Goal: Book appointment/travel/reservation

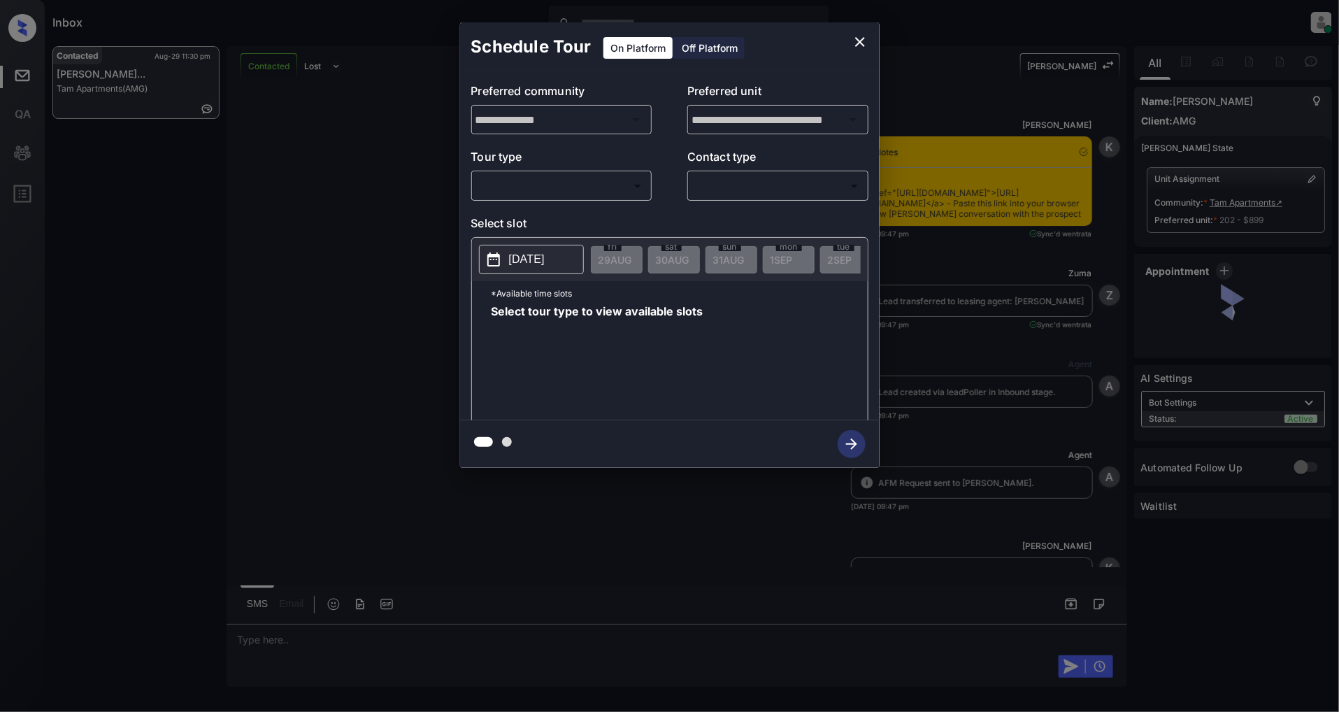
scroll to position [1791, 0]
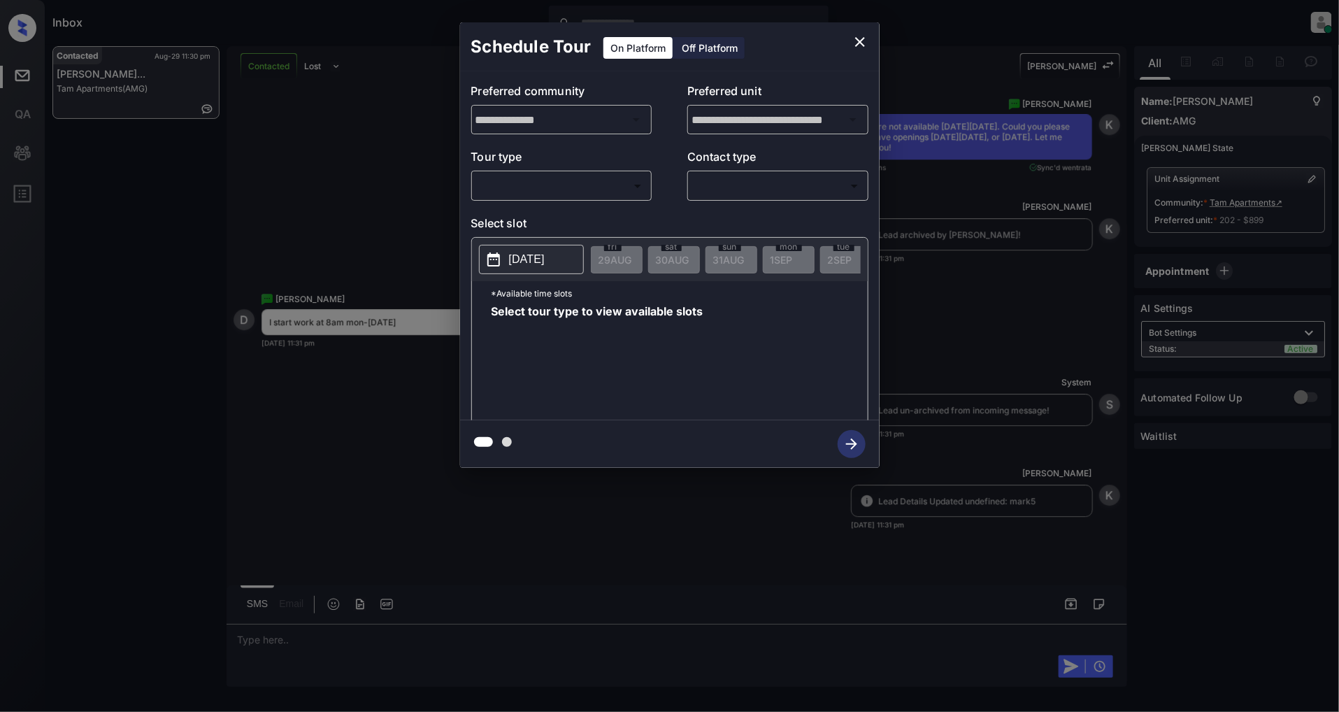
click at [553, 193] on body "Inbox [PERSON_NAME] Online Set yourself offline Set yourself on break Profile S…" at bounding box center [669, 356] width 1339 height 712
click at [544, 221] on li "In Person" at bounding box center [561, 217] width 172 height 25
type input "********"
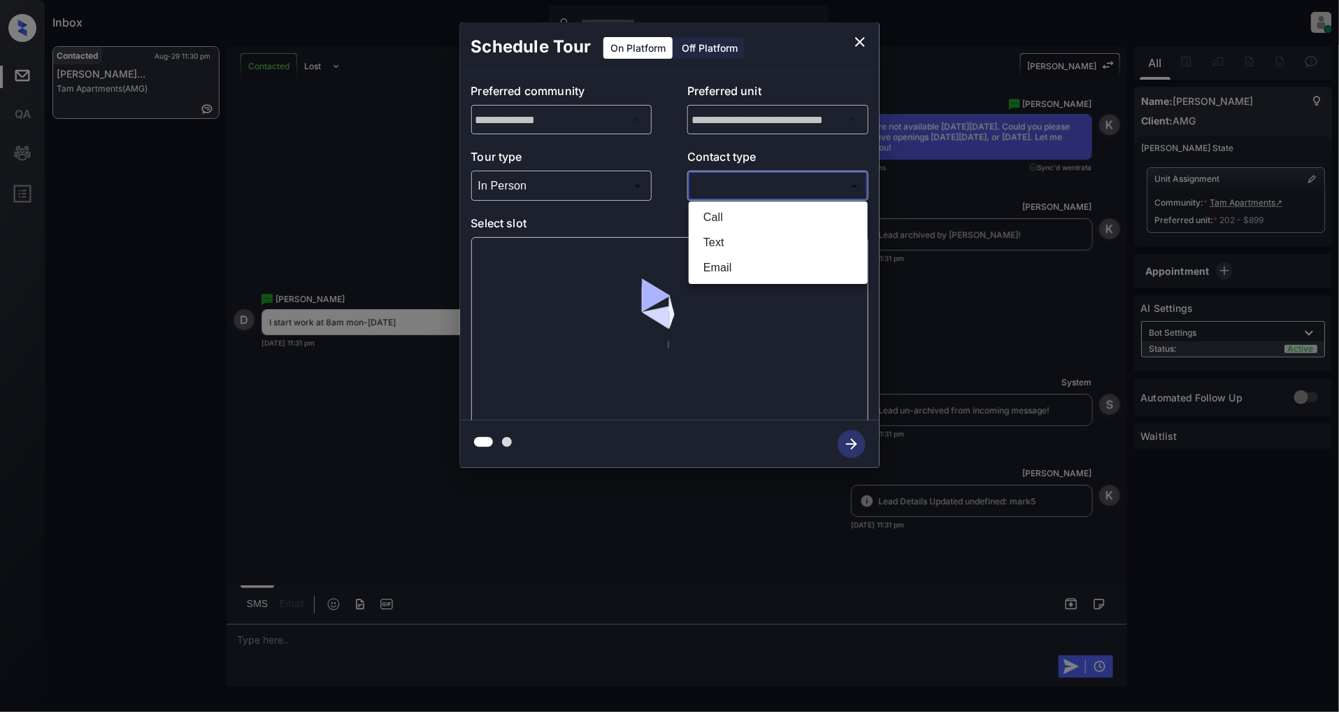
click at [759, 190] on body "Inbox [PERSON_NAME] Online Set yourself offline Set yourself on break Profile S…" at bounding box center [669, 356] width 1339 height 712
click at [745, 236] on li "Text" at bounding box center [778, 242] width 172 height 25
type input "****"
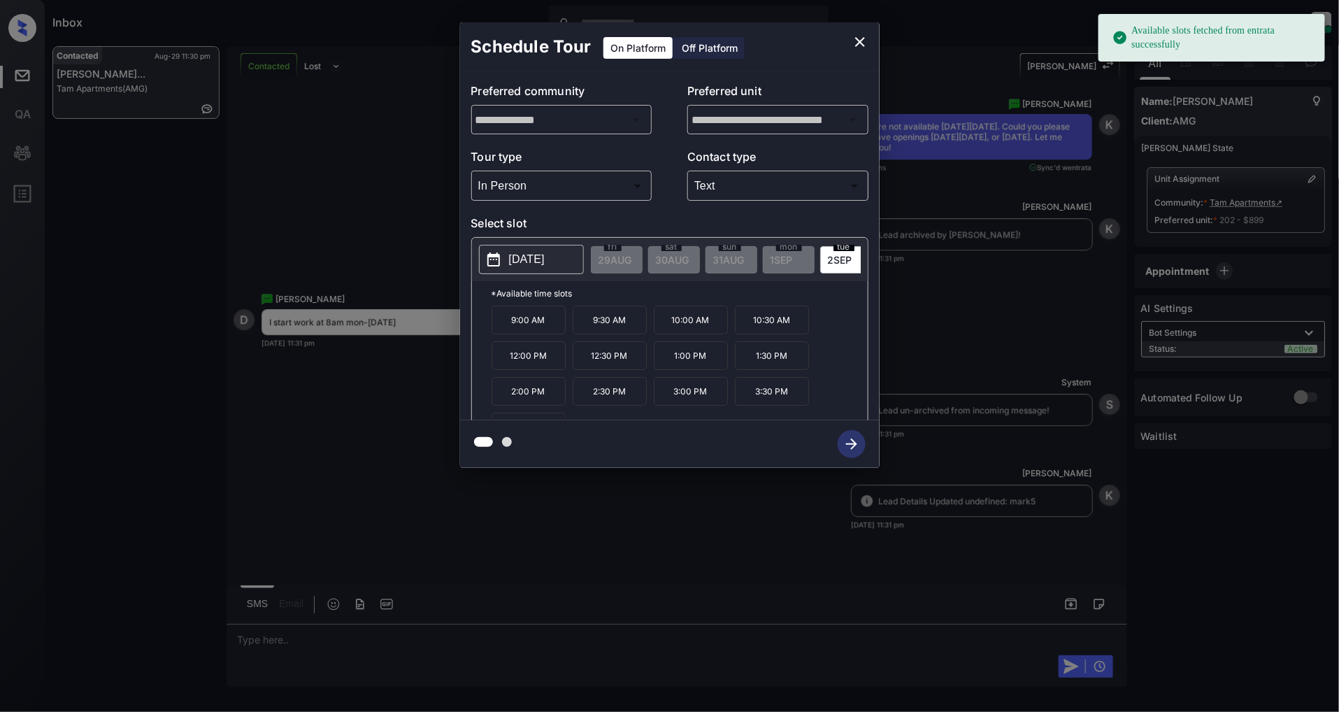
click at [532, 263] on p "[DATE]" at bounding box center [527, 259] width 36 height 17
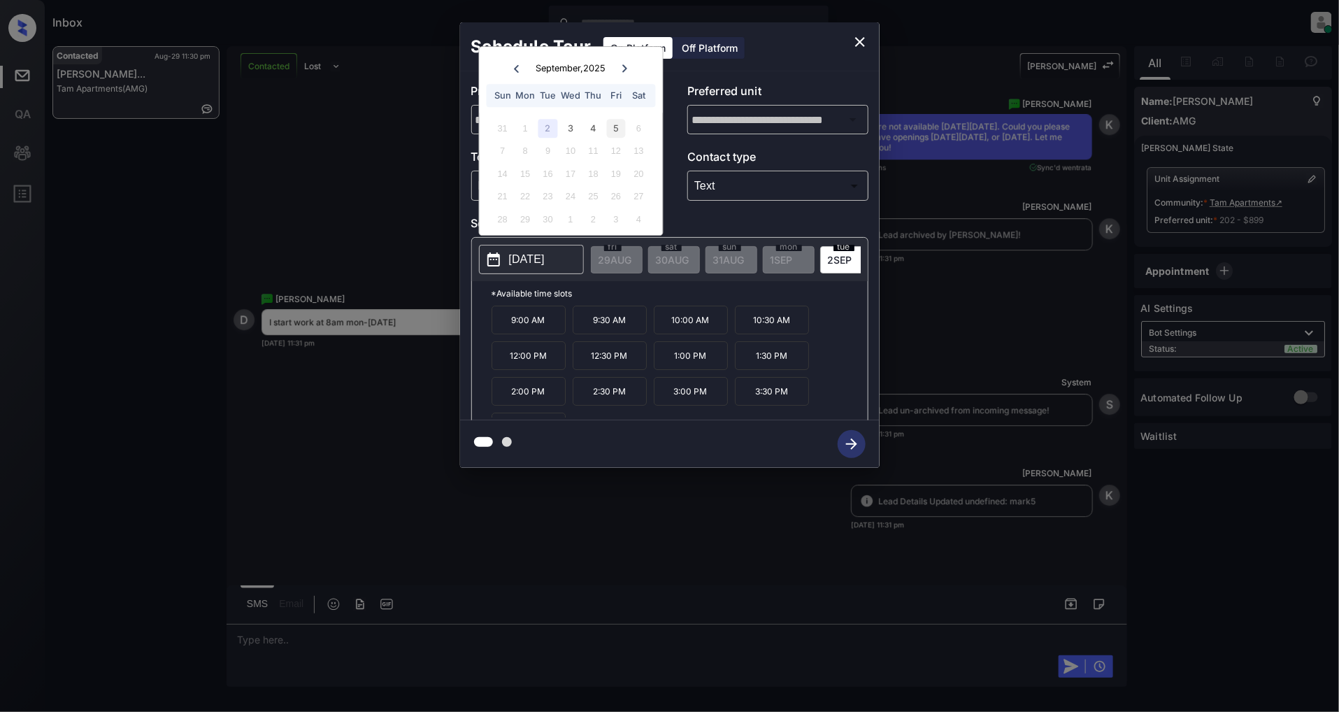
click at [617, 134] on div "5" at bounding box center [616, 128] width 19 height 19
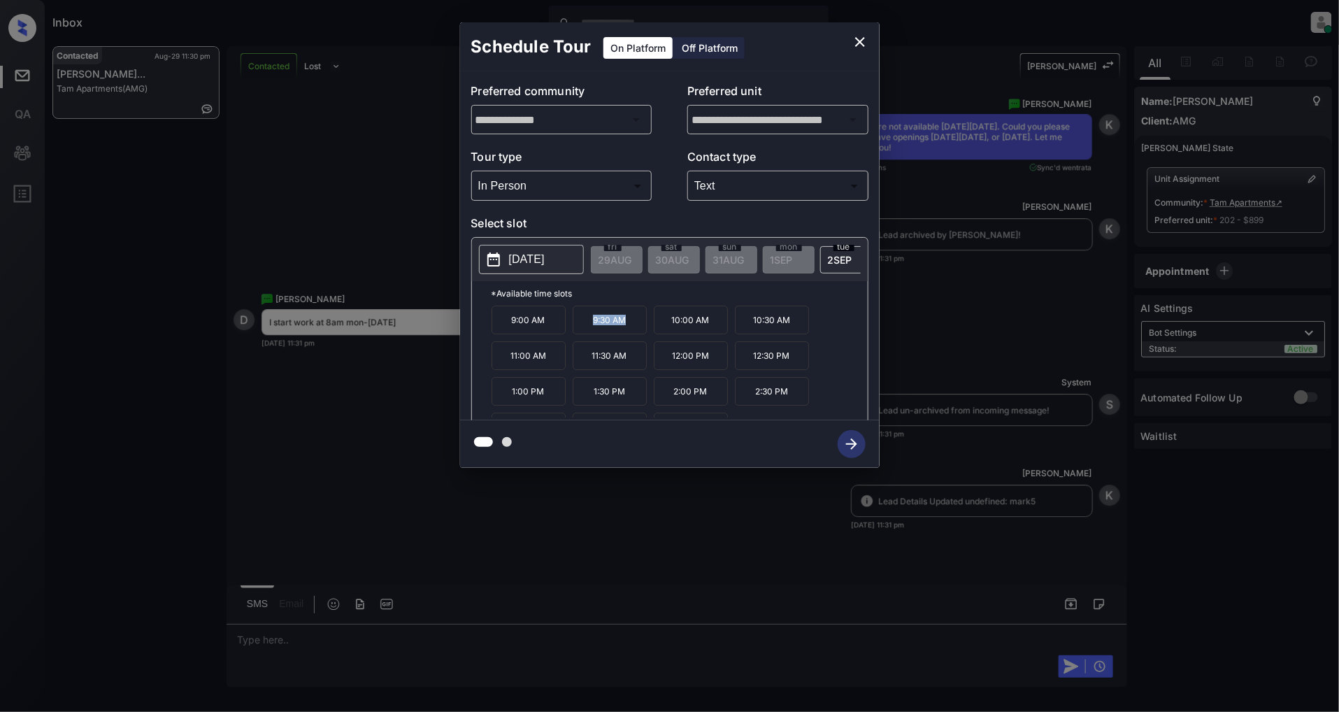
drag, startPoint x: 627, startPoint y: 325, endPoint x: 583, endPoint y: 326, distance: 44.1
click at [583, 326] on p "9:30 AM" at bounding box center [610, 320] width 74 height 29
copy p "9:30 AM"
drag, startPoint x: 797, startPoint y: 371, endPoint x: 750, endPoint y: 368, distance: 47.6
click at [750, 368] on p "12:30 PM" at bounding box center [772, 355] width 74 height 29
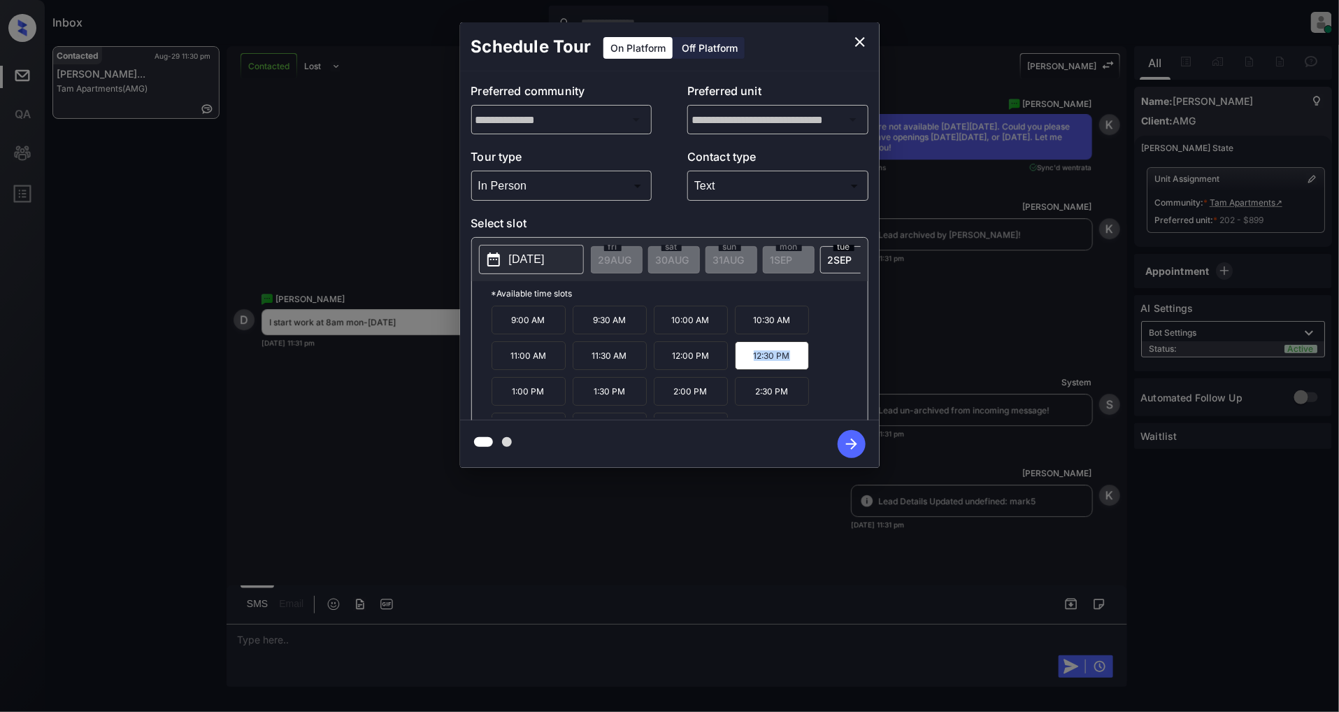
copy p "12:30 PM"
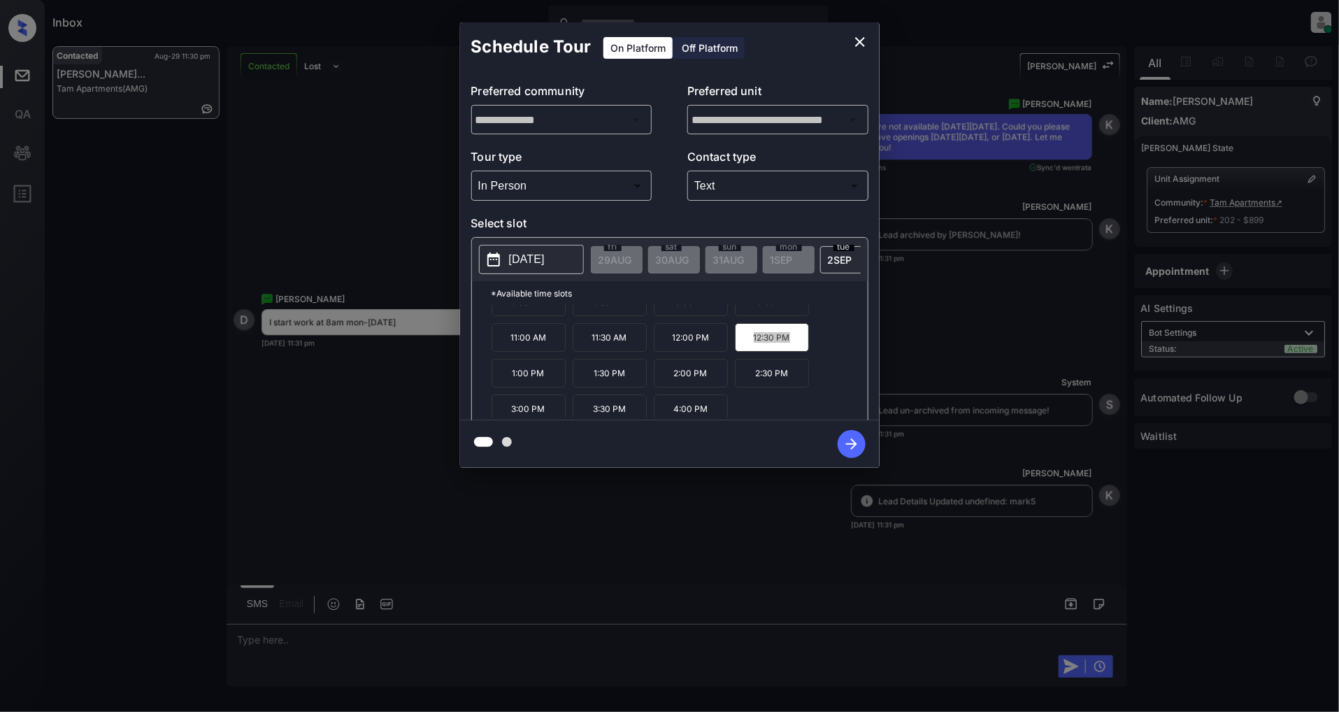
scroll to position [24, 0]
drag, startPoint x: 626, startPoint y: 415, endPoint x: 589, endPoint y: 416, distance: 37.1
click at [589, 416] on p "3:30 PM" at bounding box center [610, 403] width 74 height 29
copy p "3:30 PM"
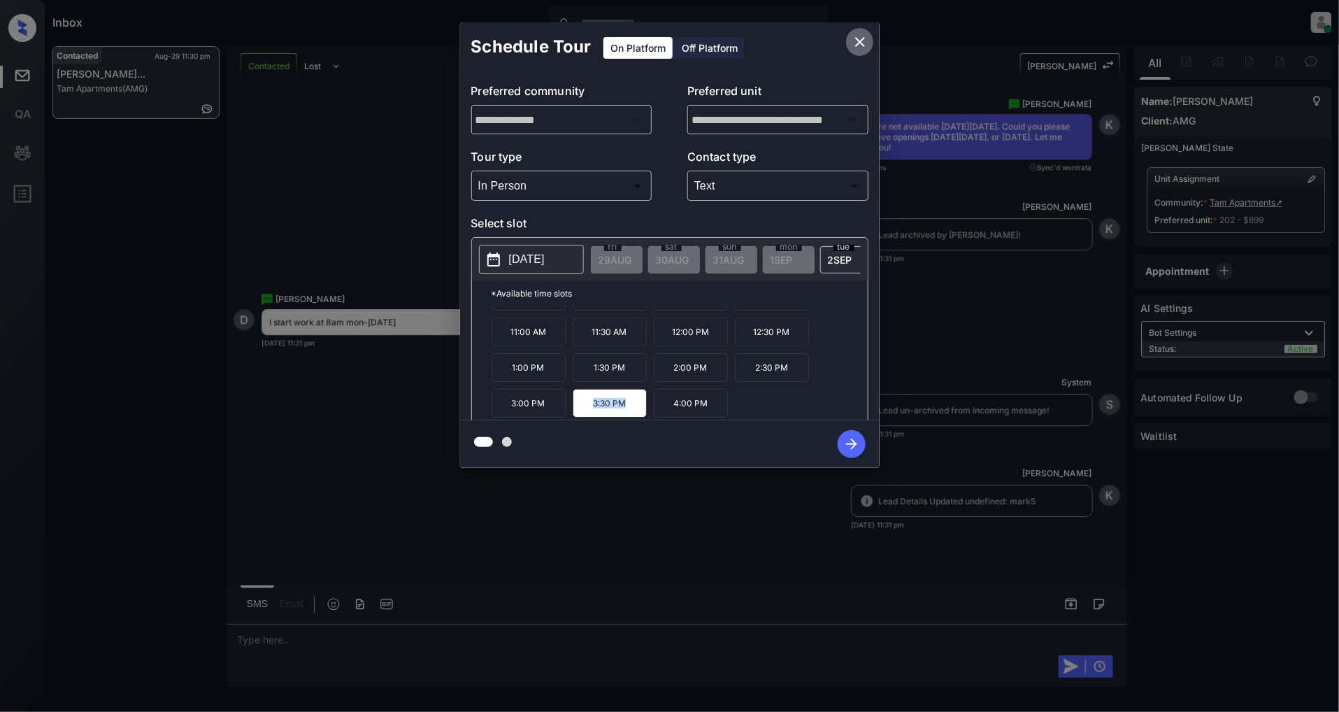
click at [855, 32] on button "close" at bounding box center [860, 42] width 28 height 28
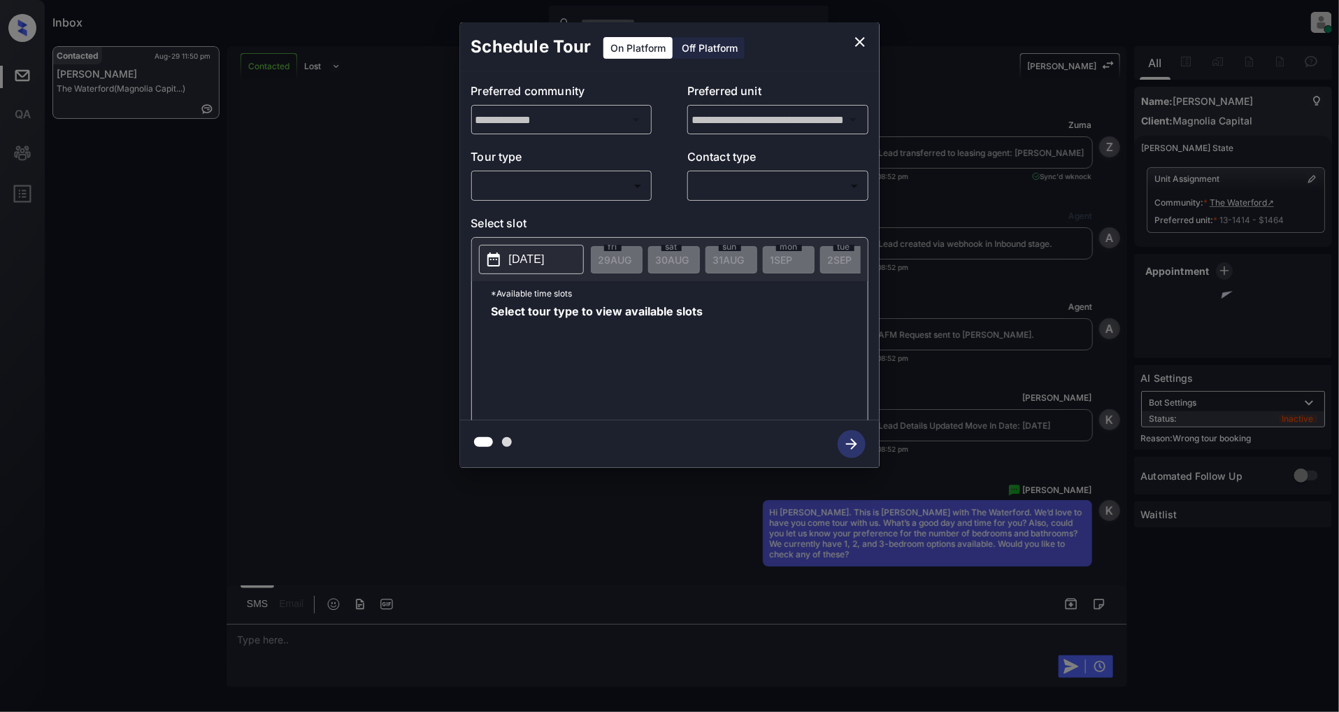
scroll to position [3517, 0]
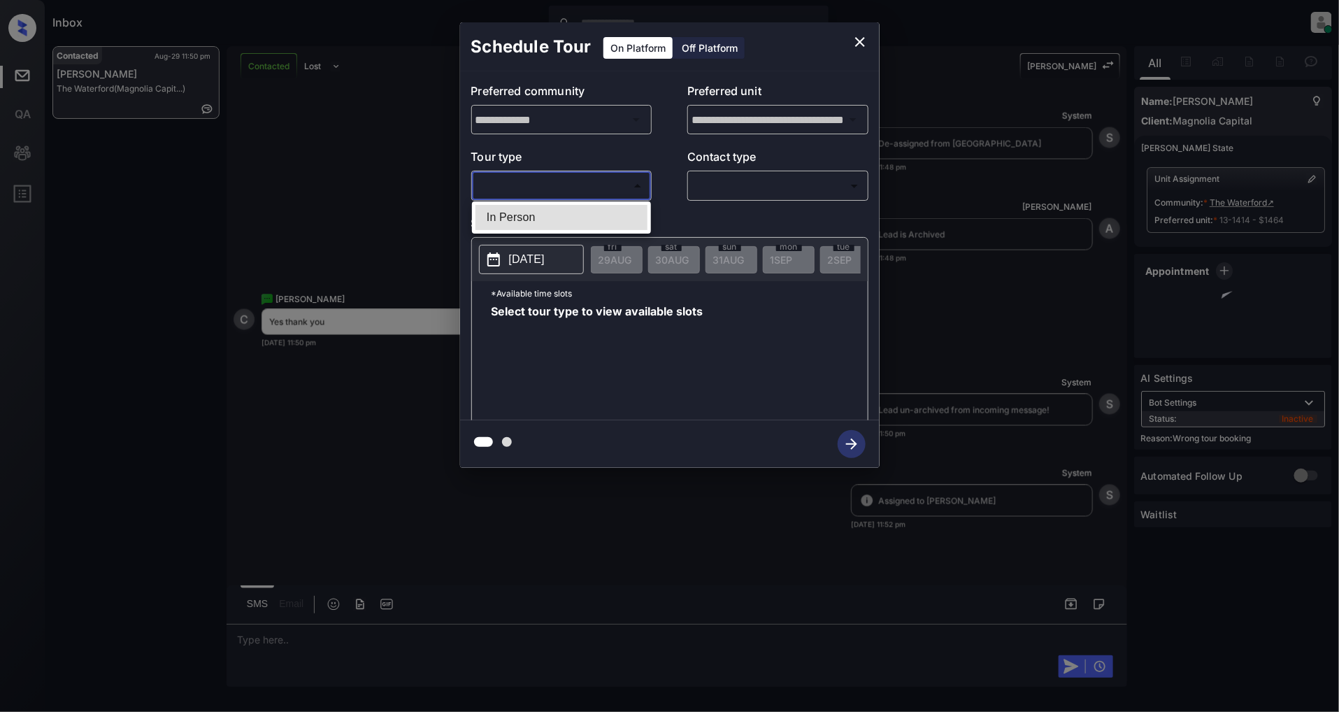
click at [614, 183] on body "Inbox Patrick Deasis Online Set yourself offline Set yourself on break Profile …" at bounding box center [669, 356] width 1339 height 712
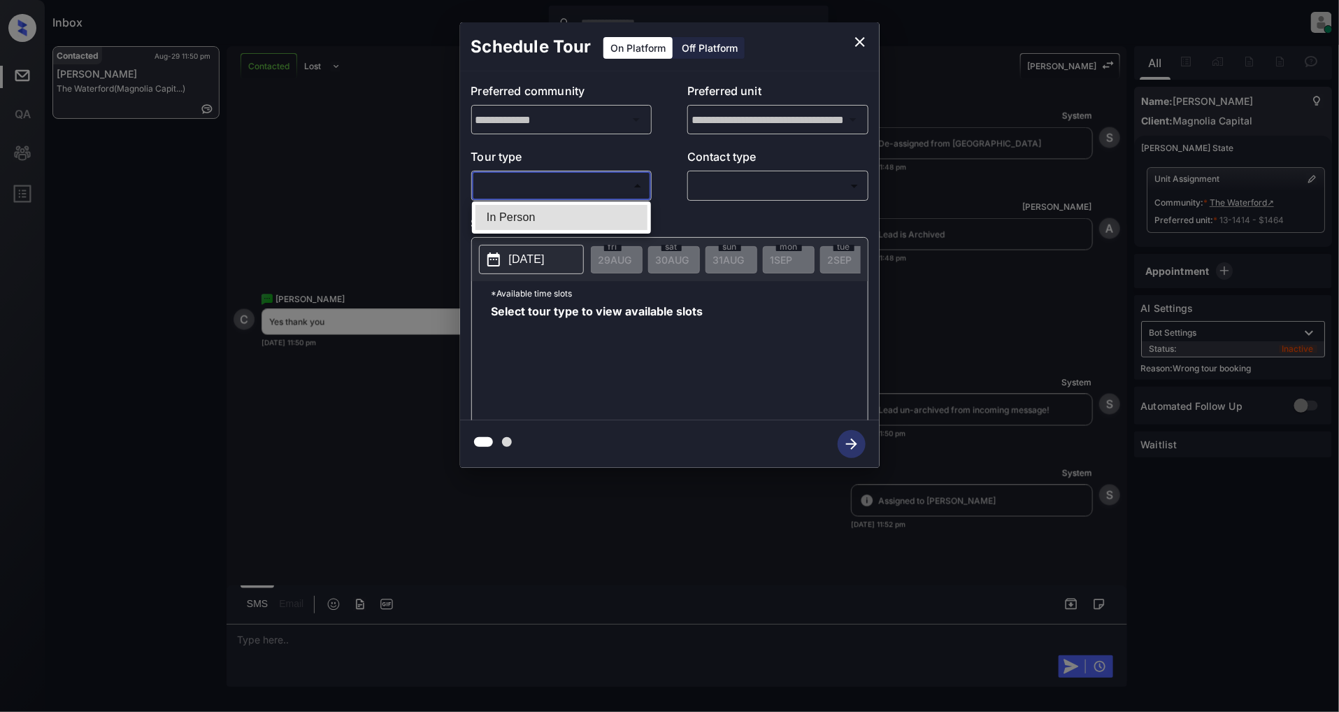
click at [526, 206] on li "In Person" at bounding box center [561, 217] width 172 height 25
type input "********"
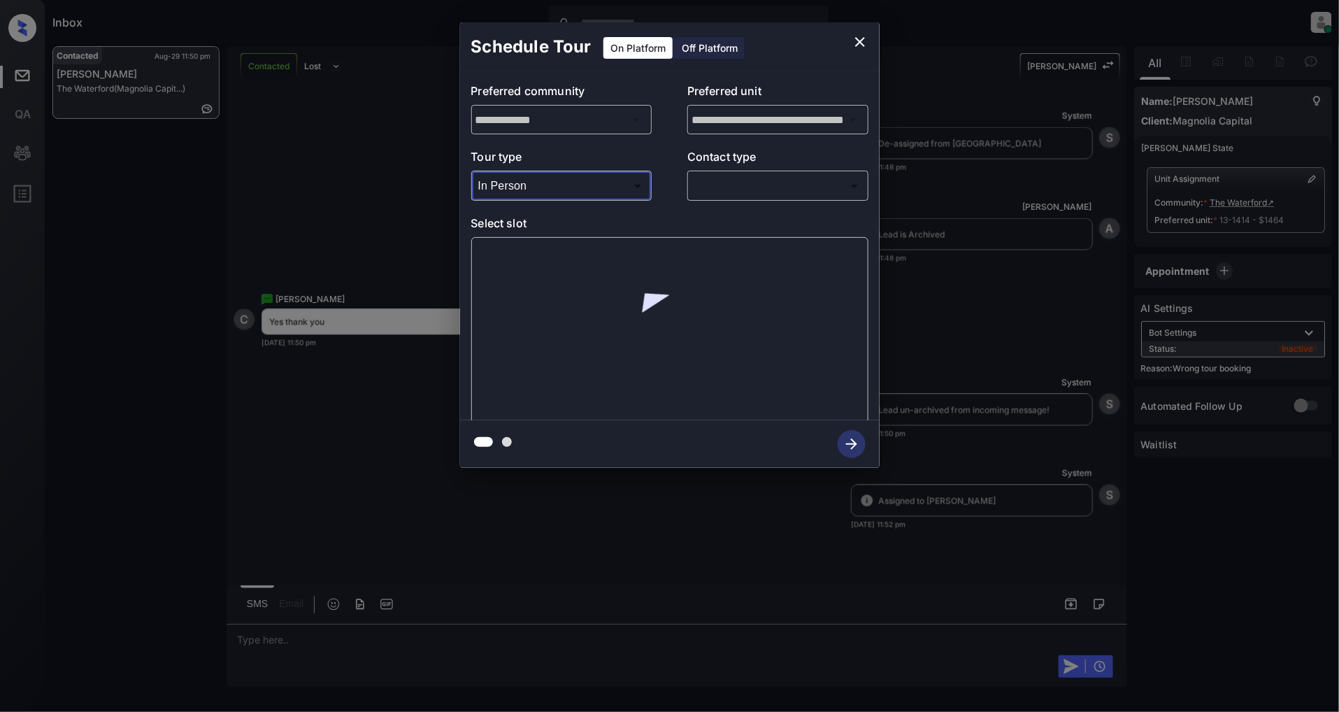
click at [743, 196] on body "Inbox Patrick Deasis Online Set yourself offline Set yourself on break Profile …" at bounding box center [669, 356] width 1339 height 712
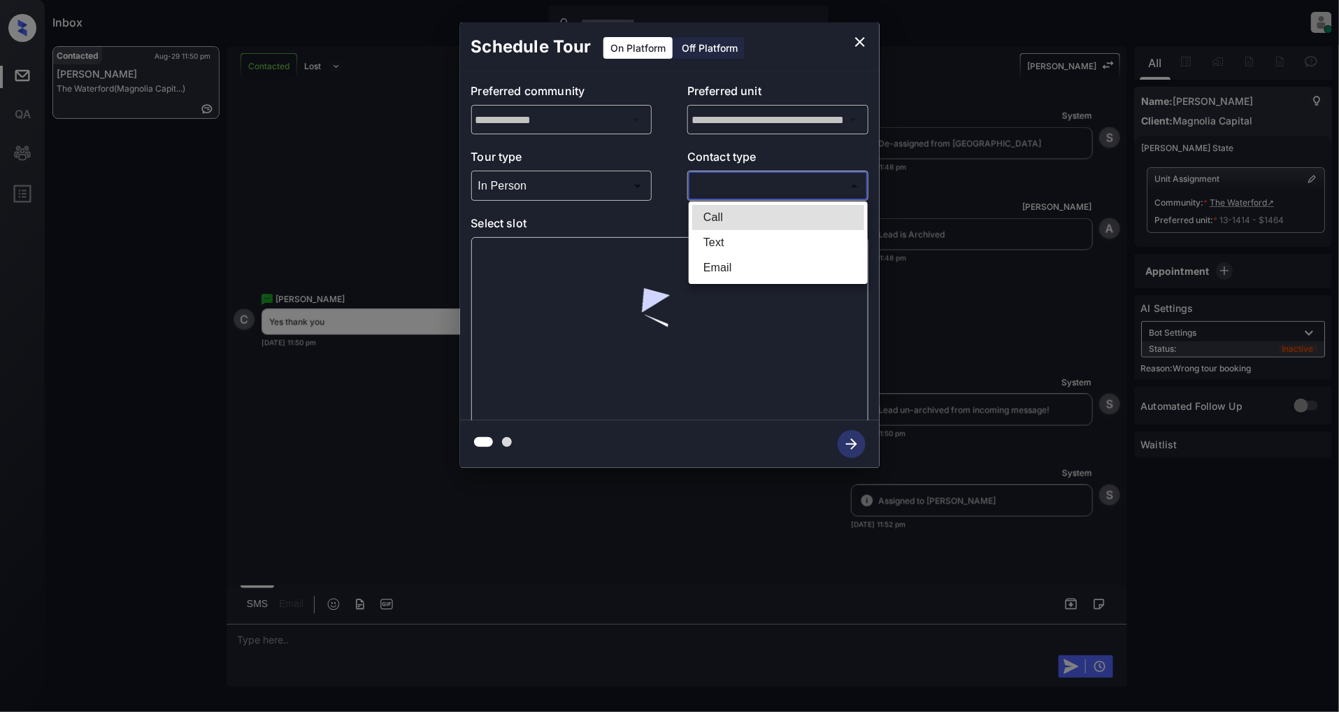
click at [738, 235] on li "Text" at bounding box center [778, 242] width 172 height 25
type input "****"
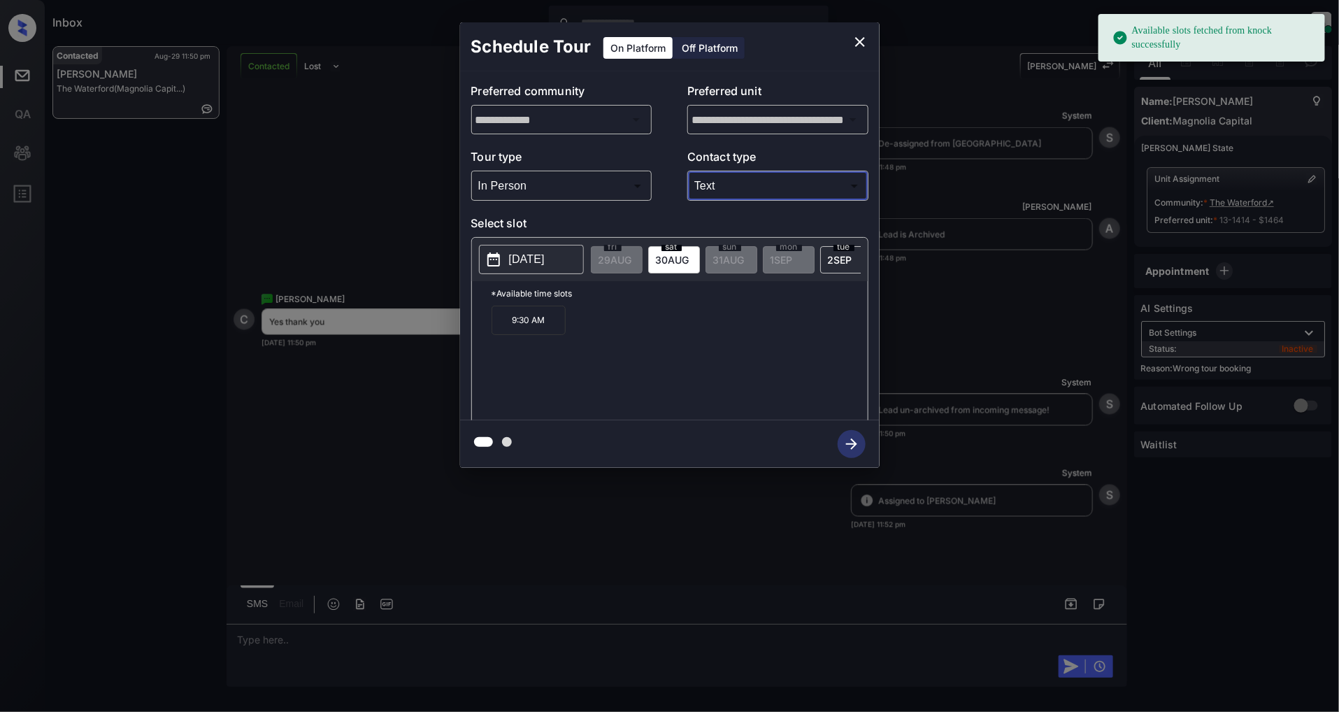
click at [509, 334] on p "9:30 AM" at bounding box center [529, 320] width 74 height 29
click at [844, 448] on icon "button" at bounding box center [852, 444] width 28 height 28
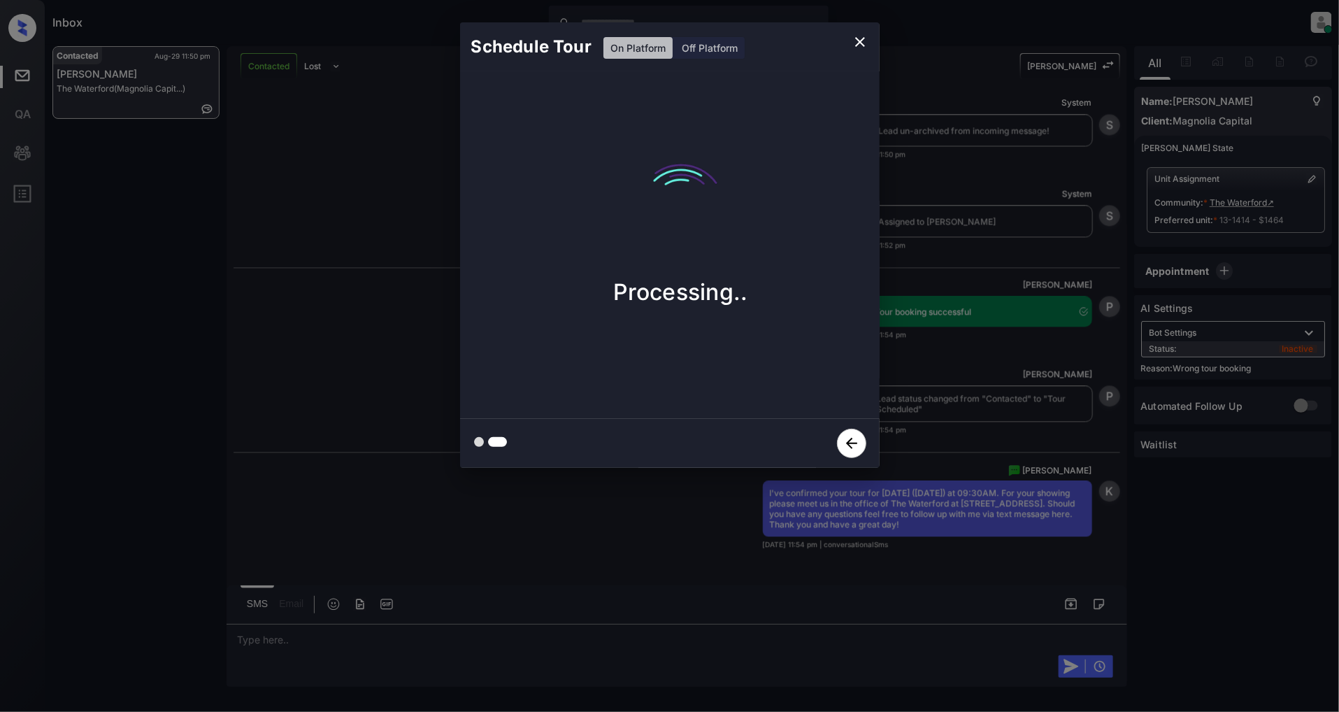
scroll to position [3814, 0]
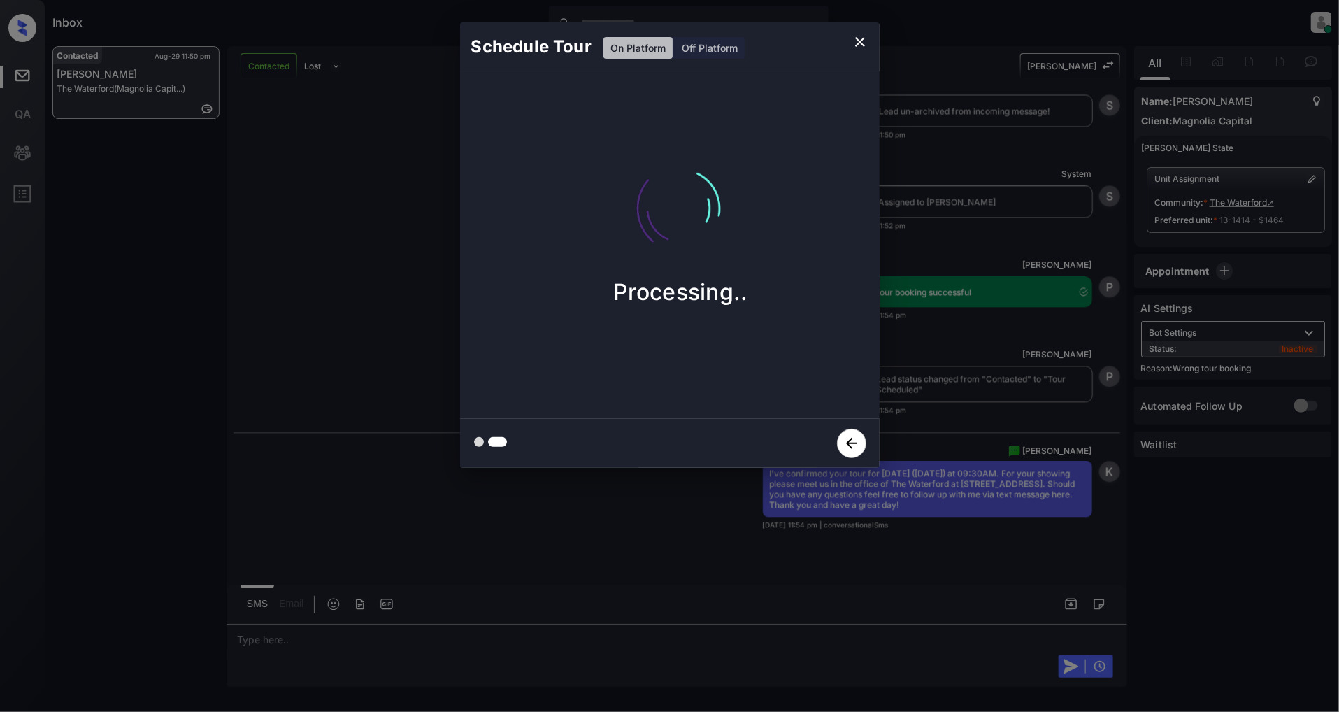
click at [861, 40] on icon "close" at bounding box center [860, 42] width 10 height 10
